Goal: Task Accomplishment & Management: Manage account settings

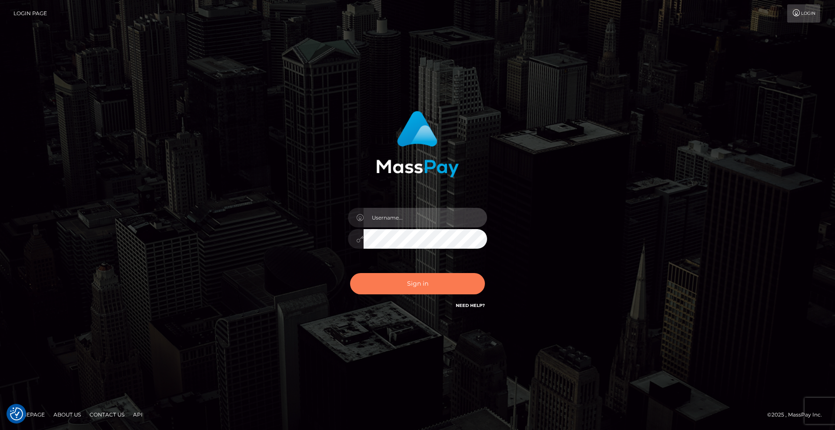
type input "Lady"
click at [440, 283] on button "Sign in" at bounding box center [417, 283] width 135 height 21
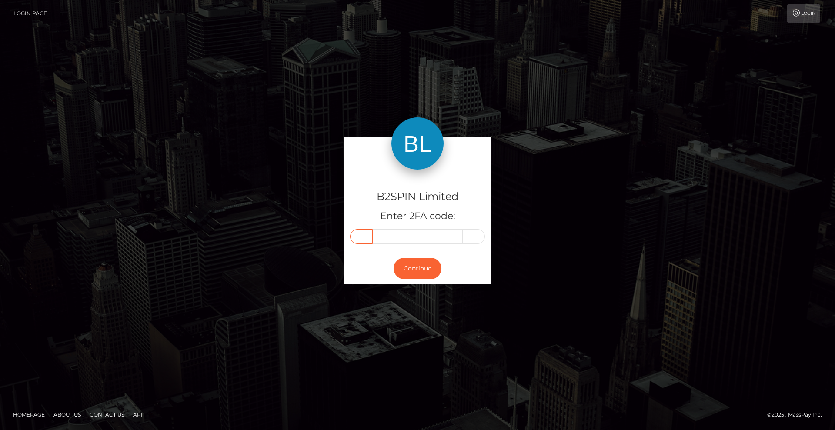
click at [368, 236] on input "text" at bounding box center [361, 236] width 23 height 15
type input "2"
type input "7"
type input "0"
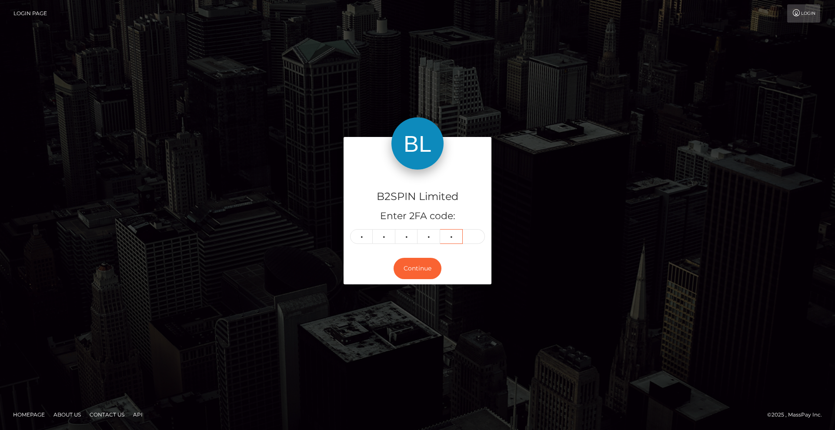
type input "3"
type input "5"
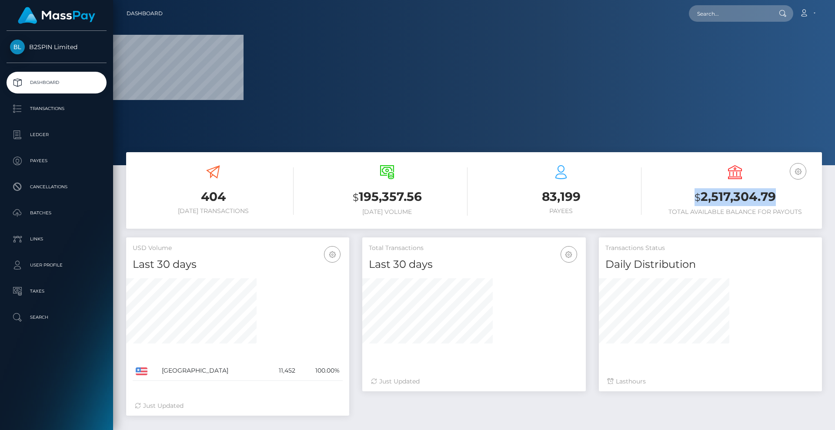
drag, startPoint x: 730, startPoint y: 197, endPoint x: 676, endPoint y: 193, distance: 54.1
click at [676, 193] on h3 "$ 2,517,304.79" at bounding box center [734, 197] width 161 height 18
copy h3 "$ 2,517,304.79"
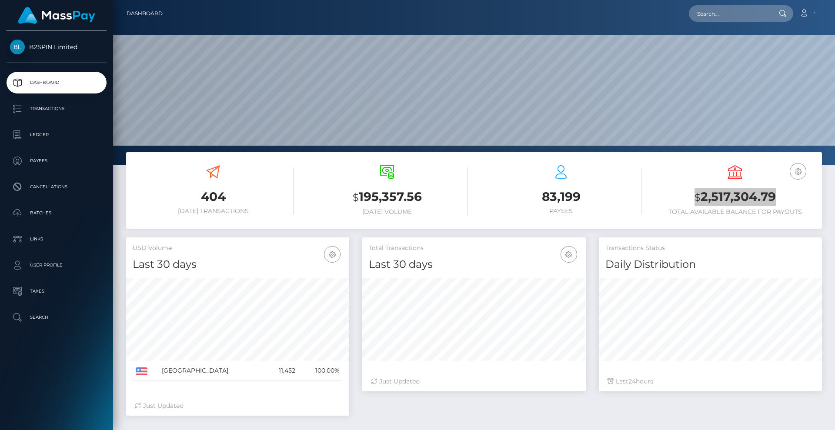
scroll to position [179, 223]
